Goal: Check status: Check status

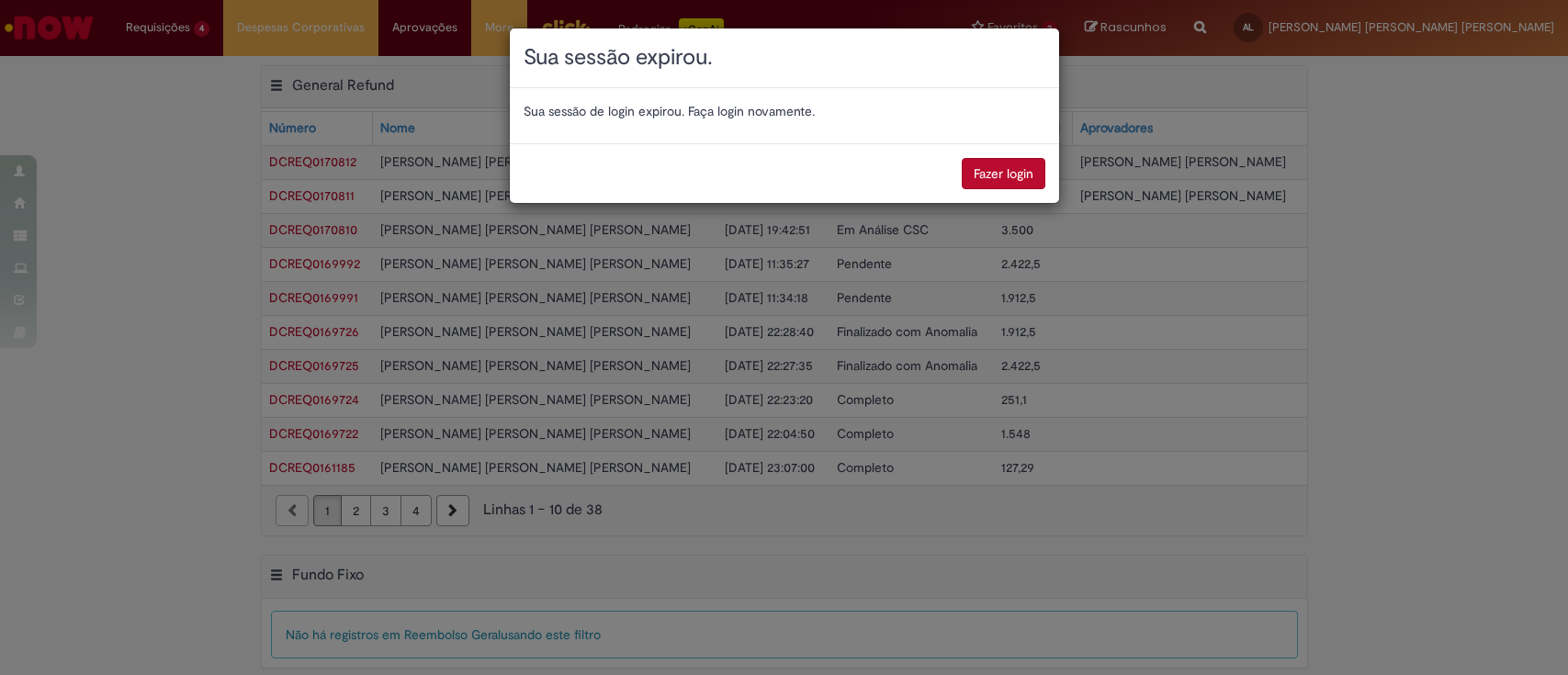
click at [999, 179] on button "Fazer login" at bounding box center [1003, 173] width 83 height 31
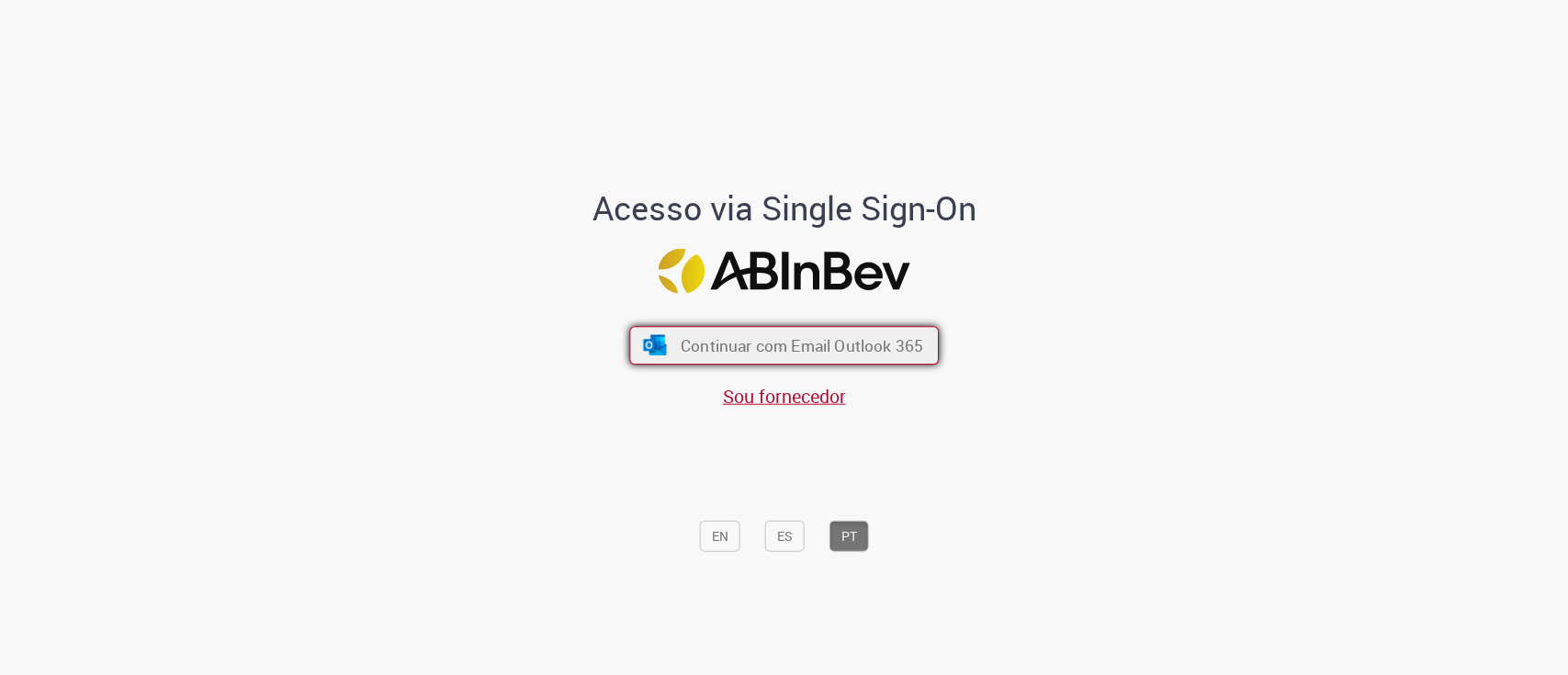
click at [698, 357] on button "Continuar com Email Outlook 365" at bounding box center [784, 345] width 309 height 38
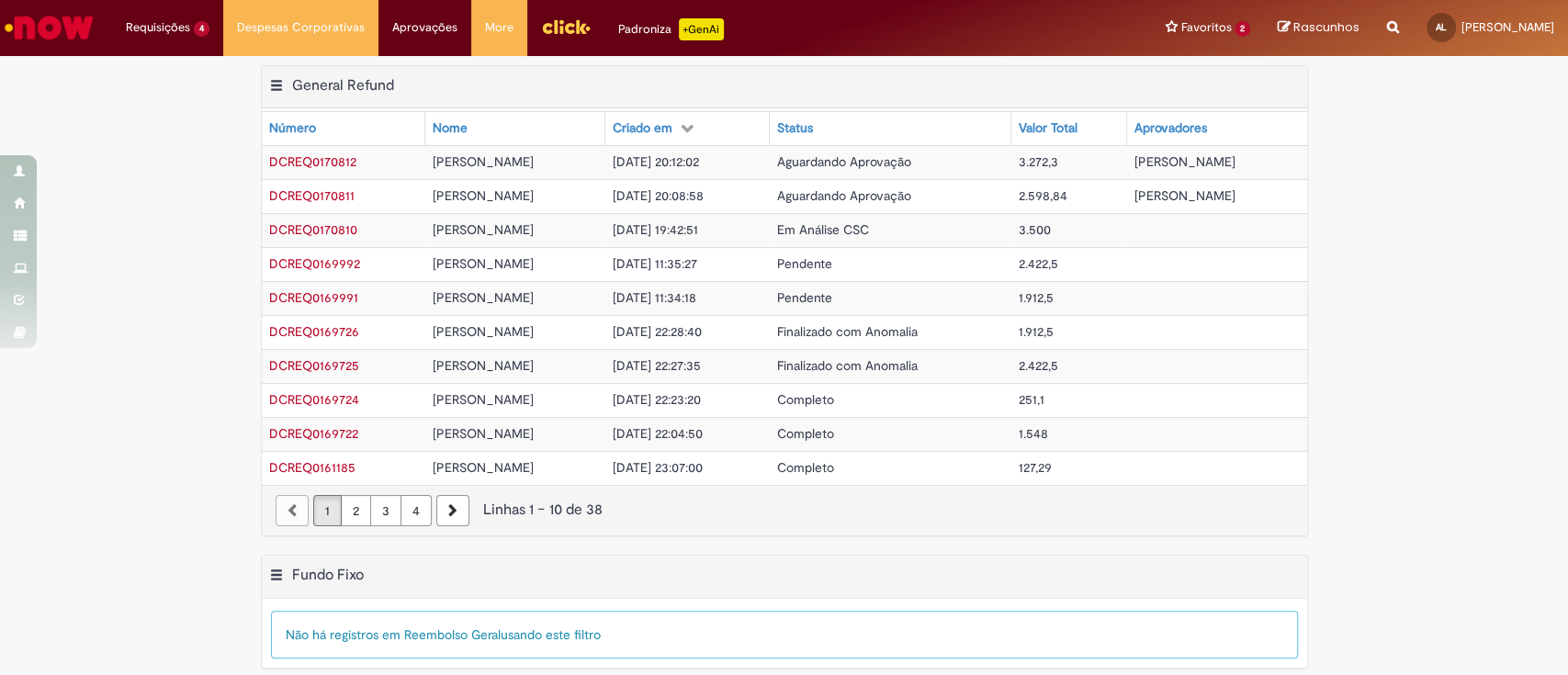
click at [887, 232] on td "Em Análise CSC" at bounding box center [890, 230] width 242 height 34
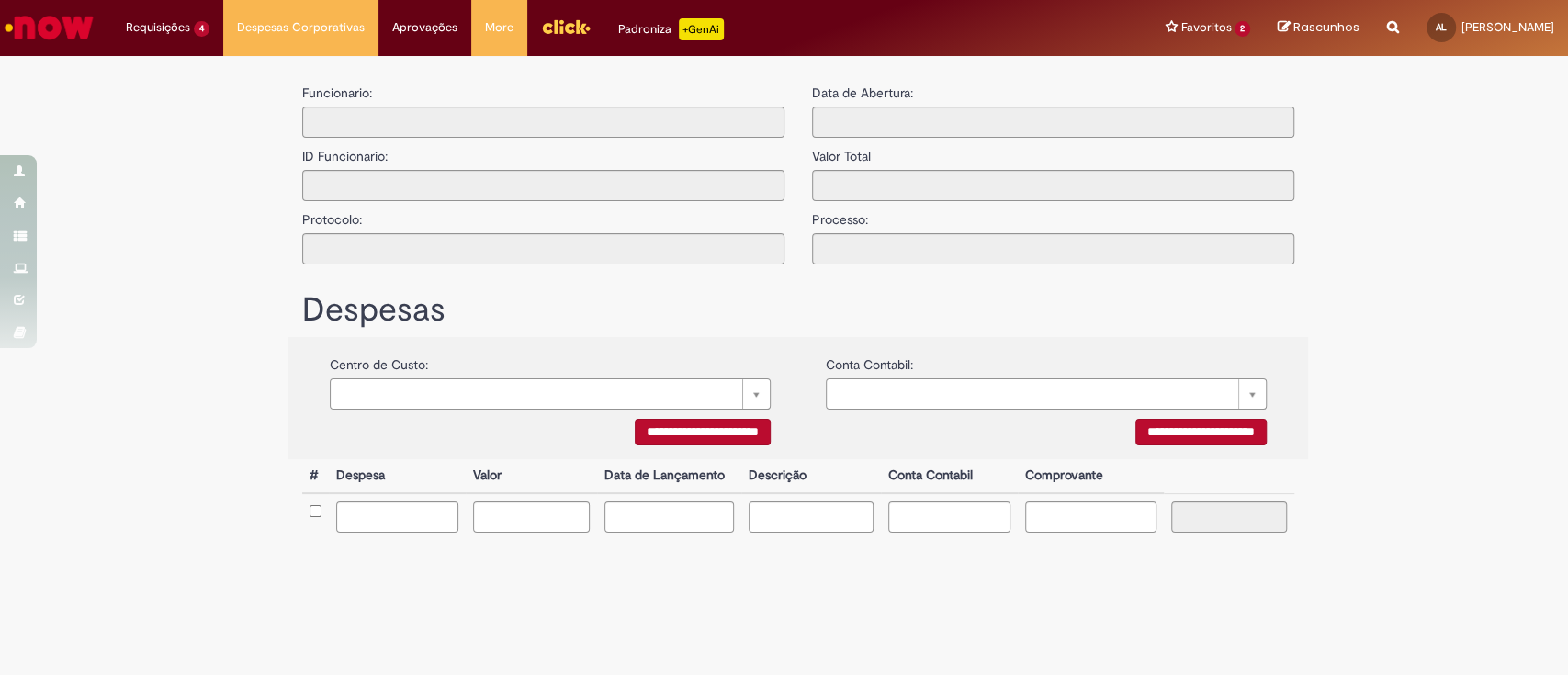
type input "**********"
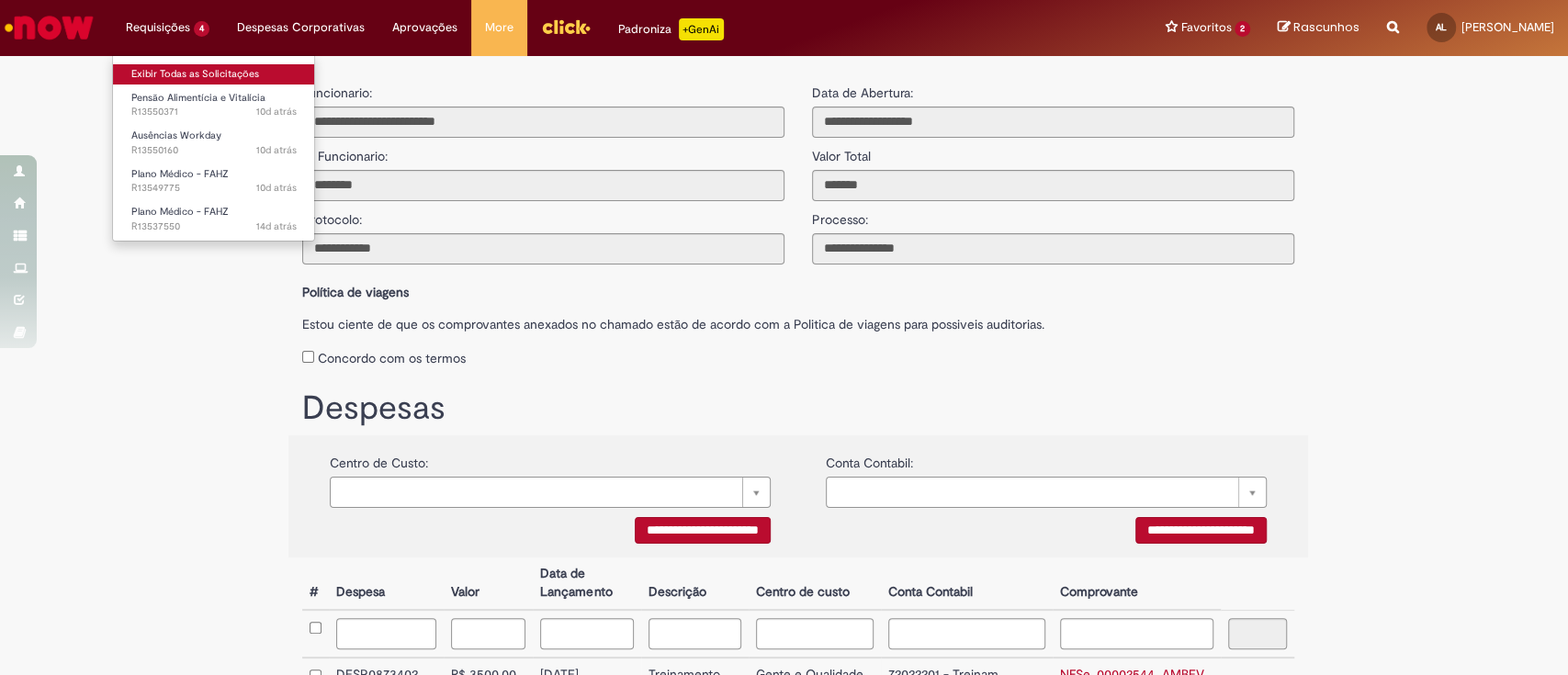
click at [161, 65] on link "Exibir Todas as Solicitações" at bounding box center [214, 74] width 202 height 21
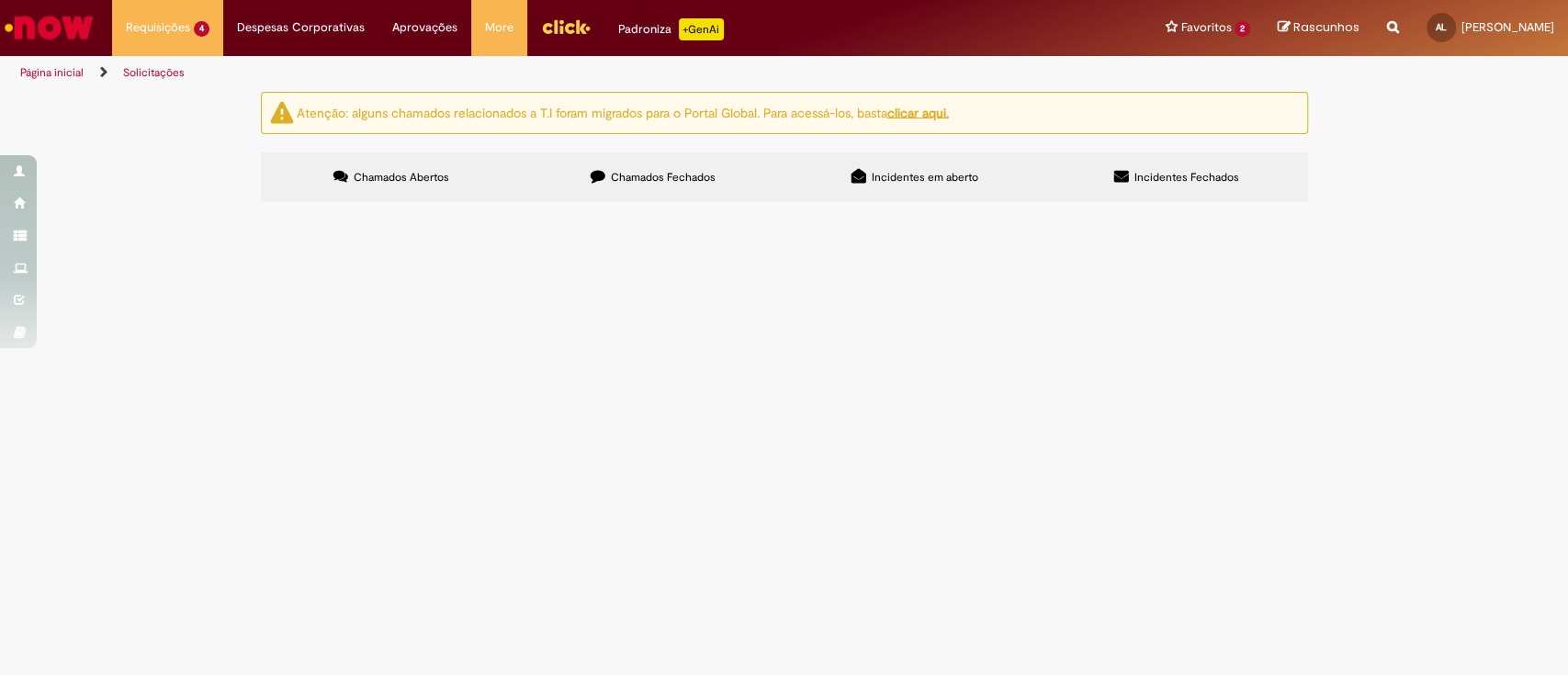
click at [695, 189] on label "Chamados Fechados" at bounding box center [653, 177] width 261 height 50
click at [454, 195] on label "Chamados Abertos" at bounding box center [391, 177] width 261 height 50
